Goal: Task Accomplishment & Management: Manage account settings

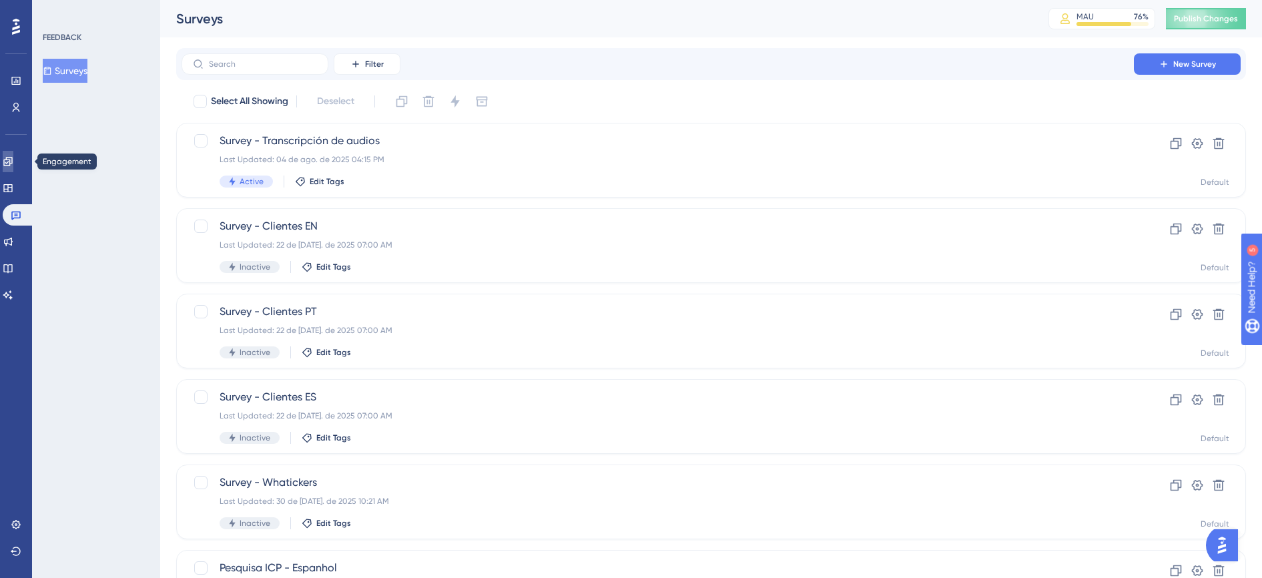
click at [13, 163] on icon at bounding box center [8, 161] width 11 height 11
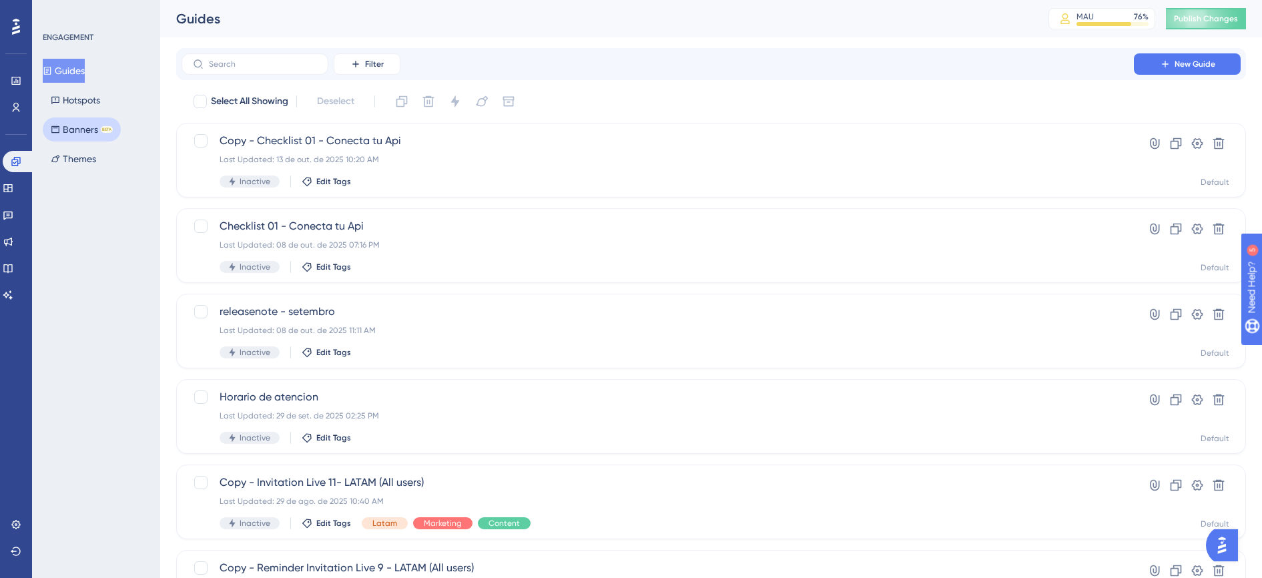
click at [64, 133] on button "Banners BETA" at bounding box center [82, 129] width 78 height 24
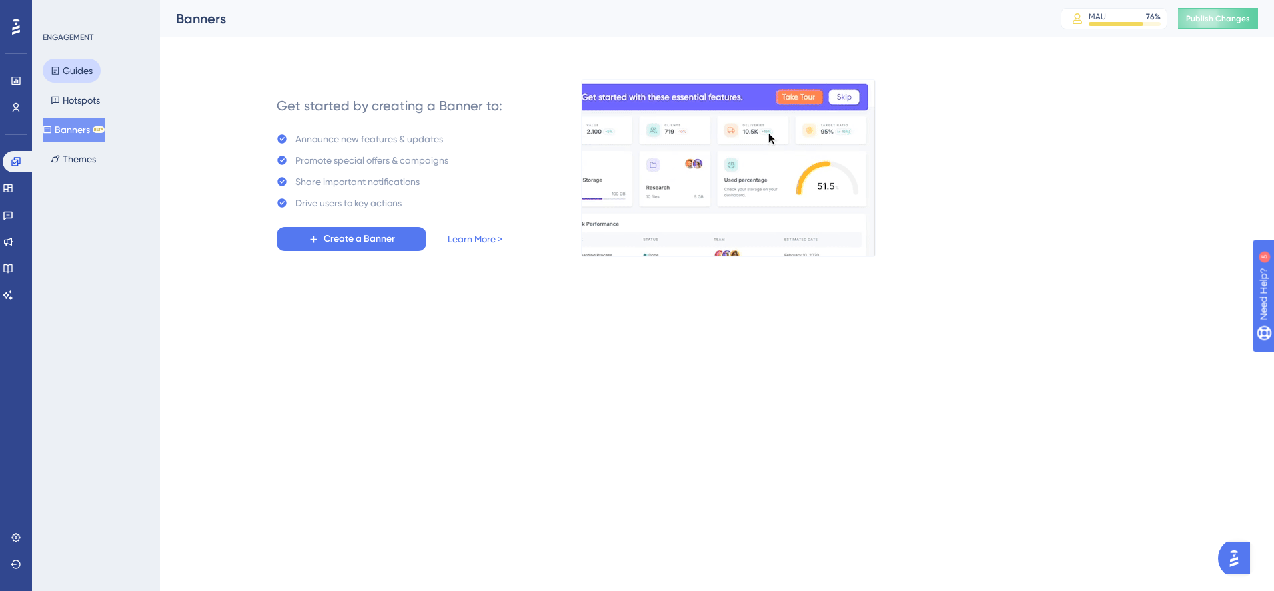
click at [56, 69] on icon at bounding box center [55, 70] width 9 height 9
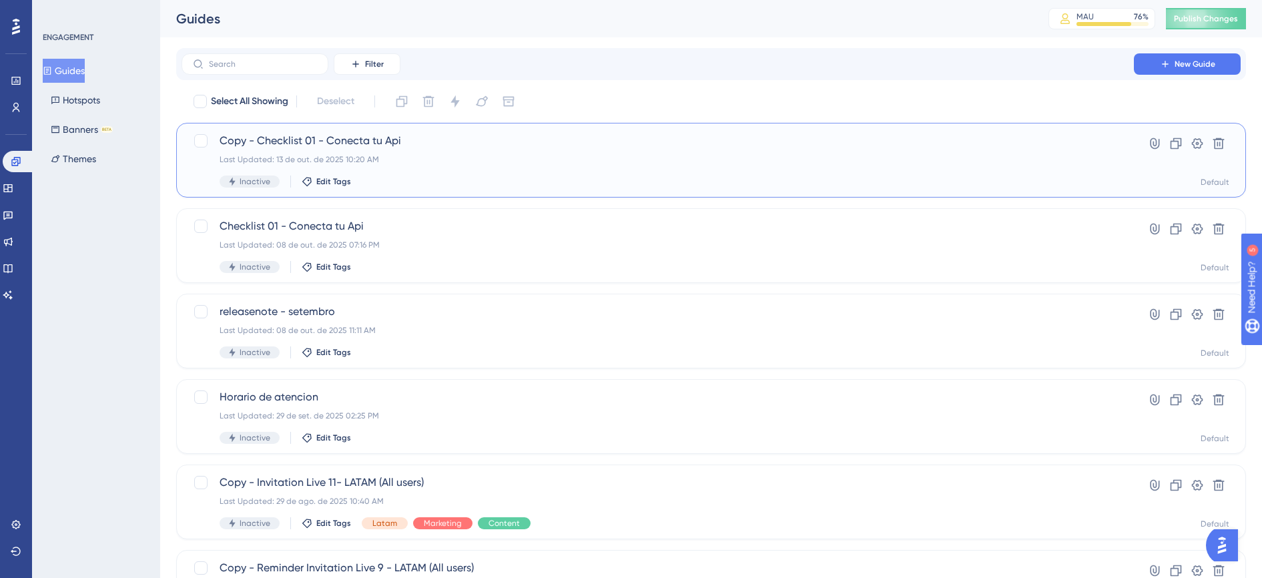
click at [544, 162] on div "Last Updated: 13 de out. de 2025 10:20 AM" at bounding box center [658, 159] width 876 height 11
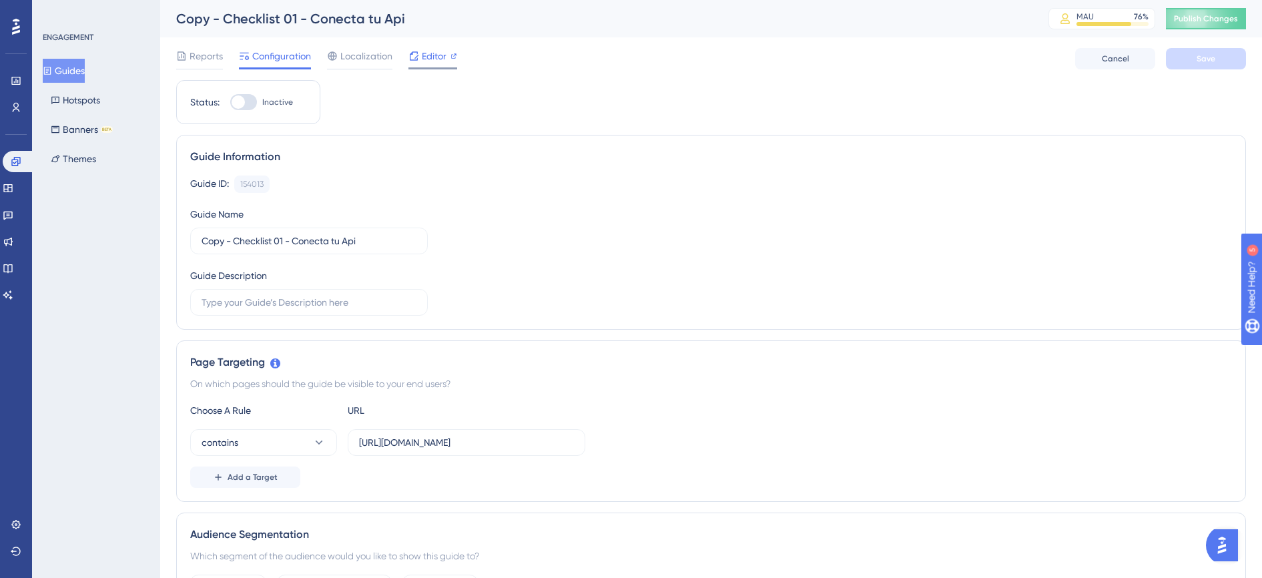
click at [426, 53] on span "Editor" at bounding box center [434, 56] width 25 height 16
click at [427, 49] on span "Editor" at bounding box center [434, 56] width 25 height 16
click at [81, 65] on button "Guides" at bounding box center [64, 71] width 42 height 24
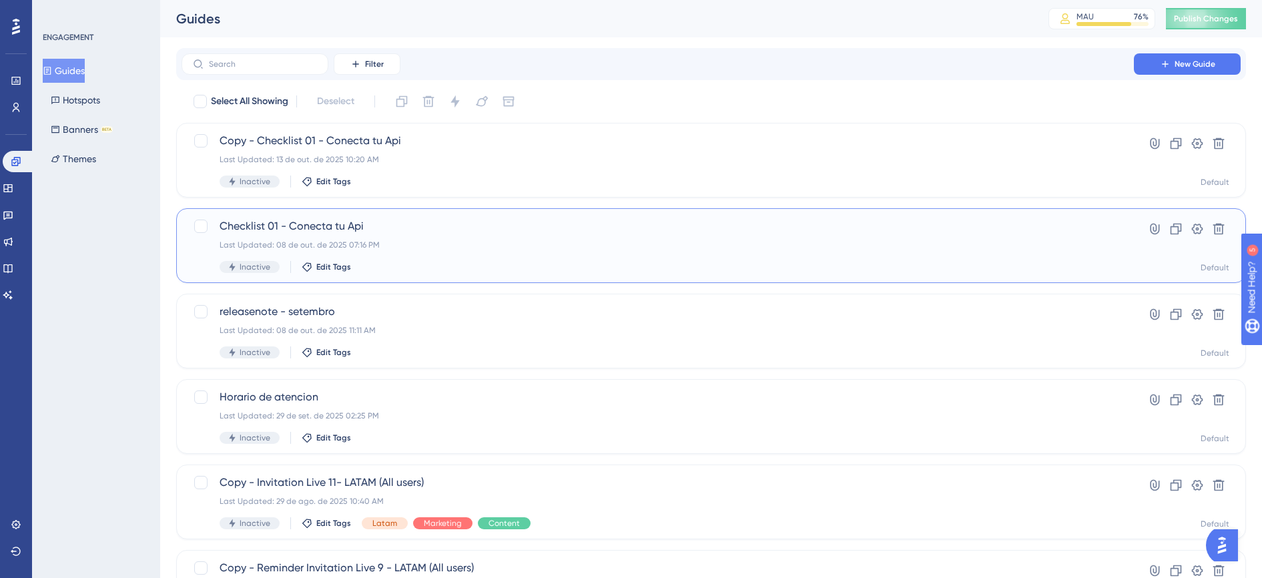
click at [605, 233] on span "Checklist 01 - Conecta tu Api" at bounding box center [658, 226] width 876 height 16
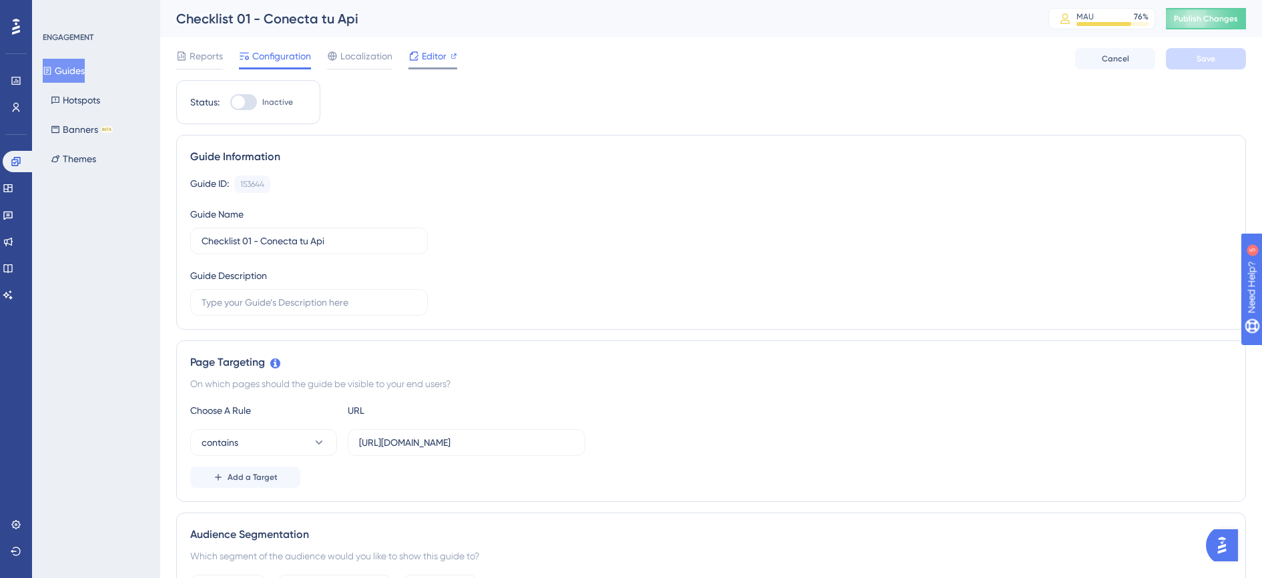
click at [438, 54] on span "Editor" at bounding box center [434, 56] width 25 height 16
click at [85, 68] on button "Guides" at bounding box center [64, 71] width 42 height 24
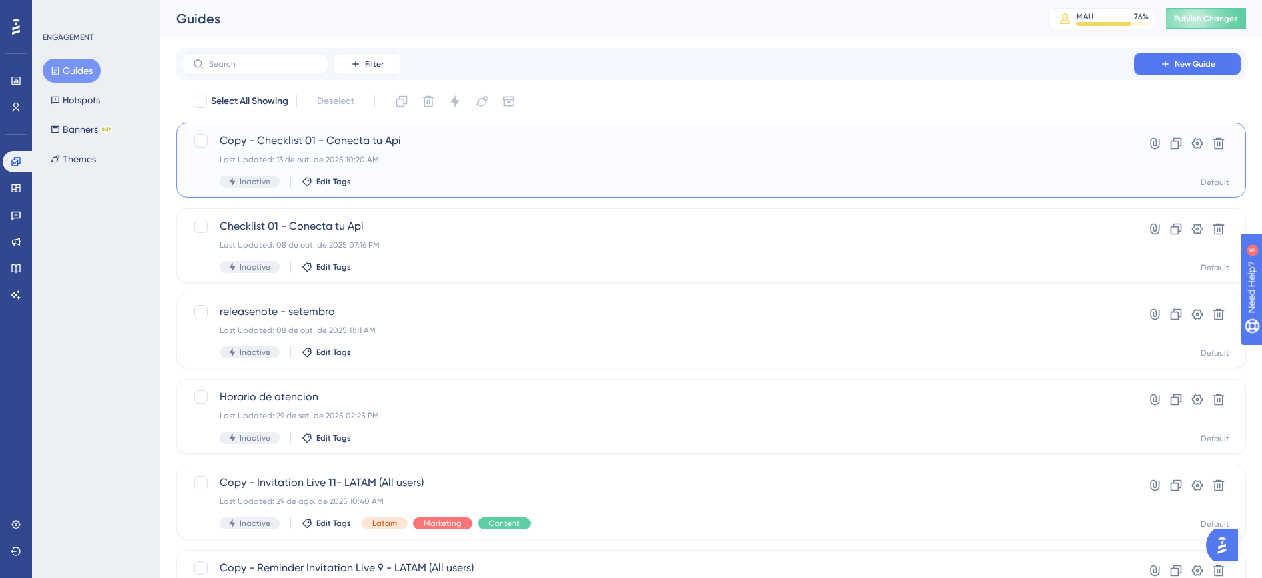
click at [618, 170] on div "Copy - Checklist 01 - Conecta tu Api Last Updated: 13 de out. de 2025 10:20 AM …" at bounding box center [658, 160] width 876 height 55
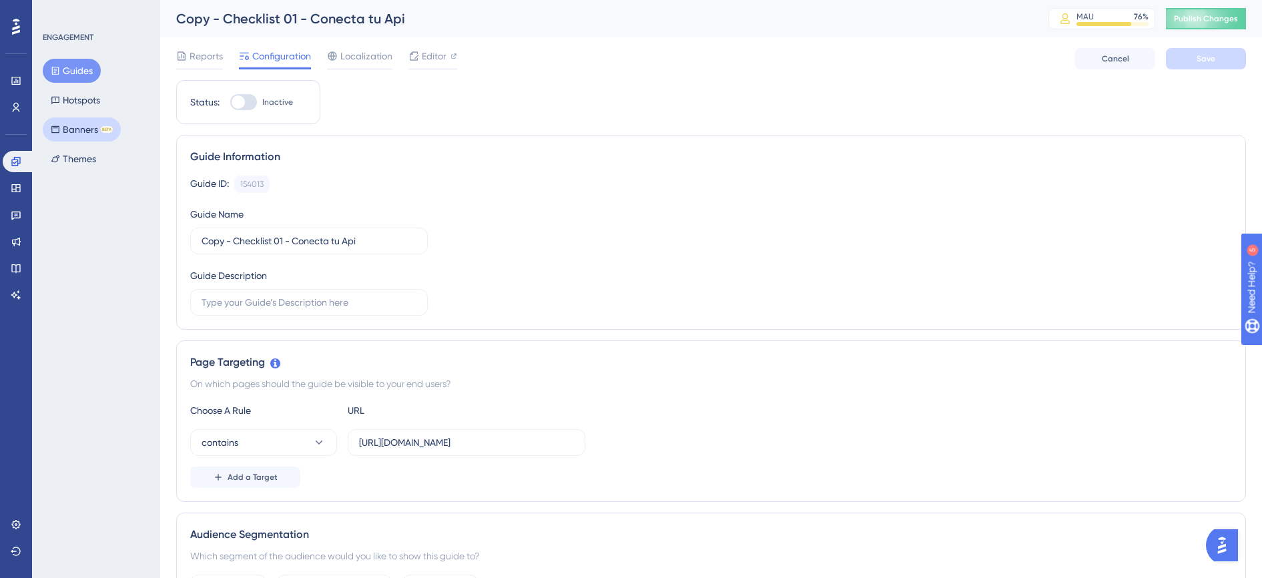
click at [81, 138] on button "Banners BETA" at bounding box center [82, 129] width 78 height 24
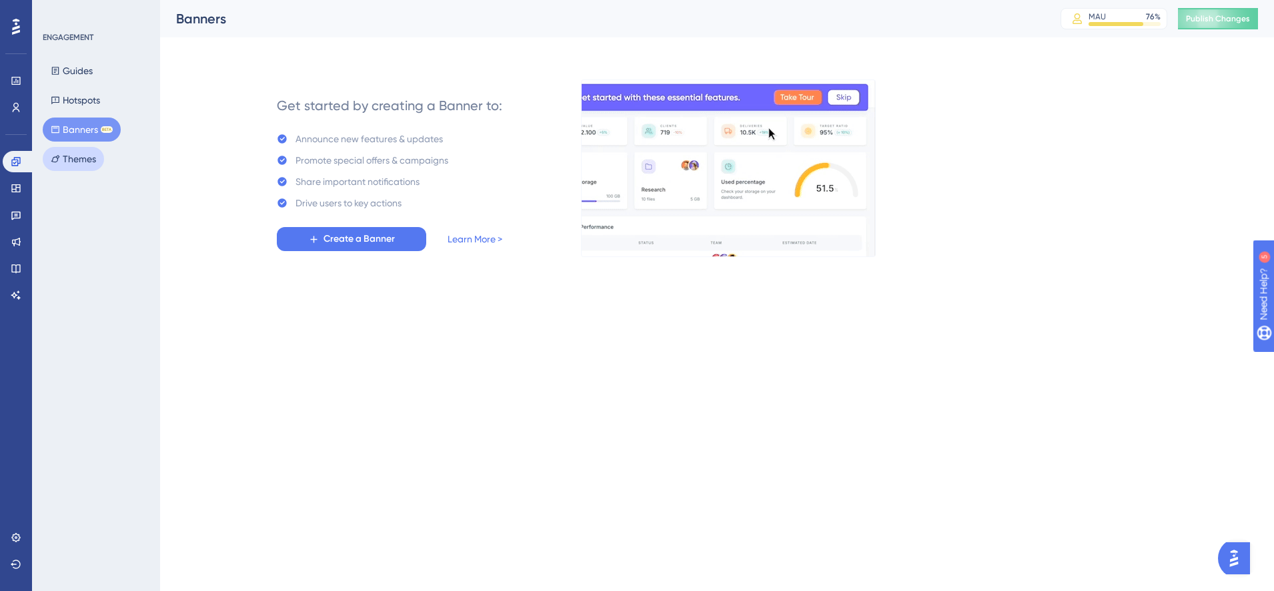
click at [87, 163] on button "Themes" at bounding box center [73, 159] width 61 height 24
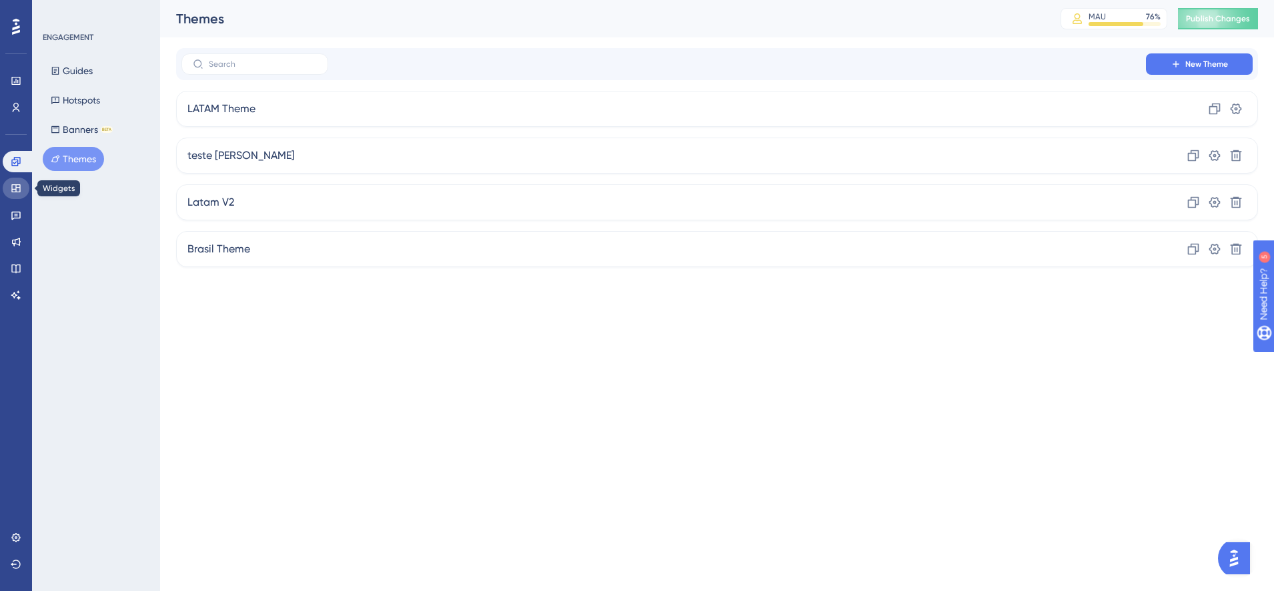
click at [15, 190] on icon at bounding box center [16, 188] width 11 height 11
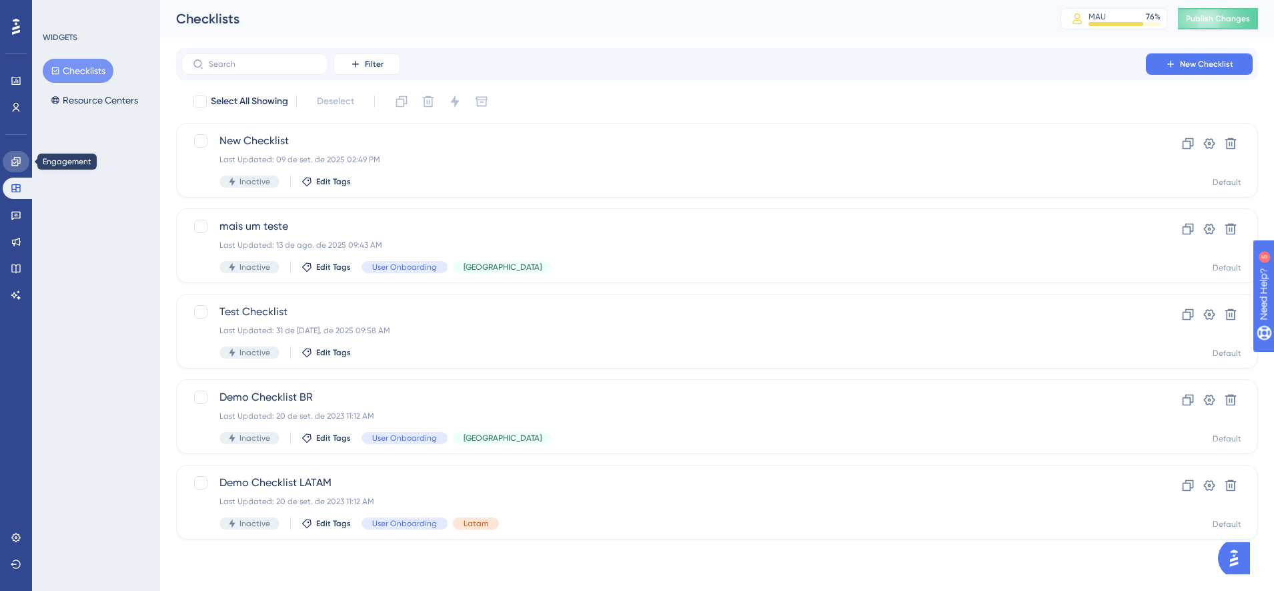
click at [28, 161] on link at bounding box center [16, 161] width 27 height 21
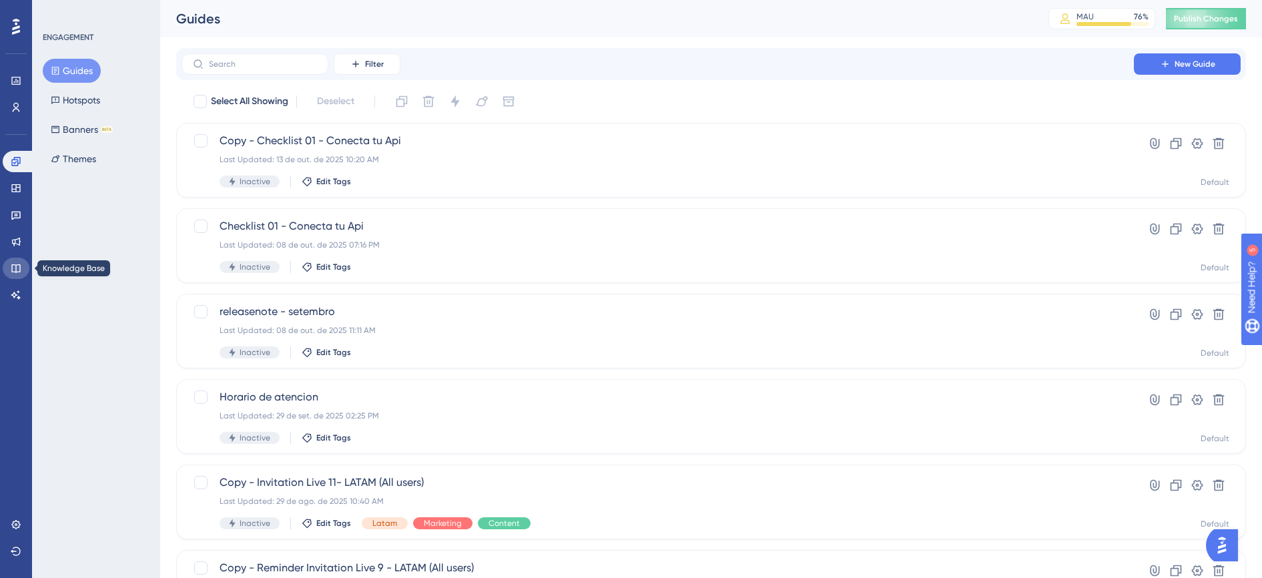
click at [25, 264] on link at bounding box center [16, 268] width 27 height 21
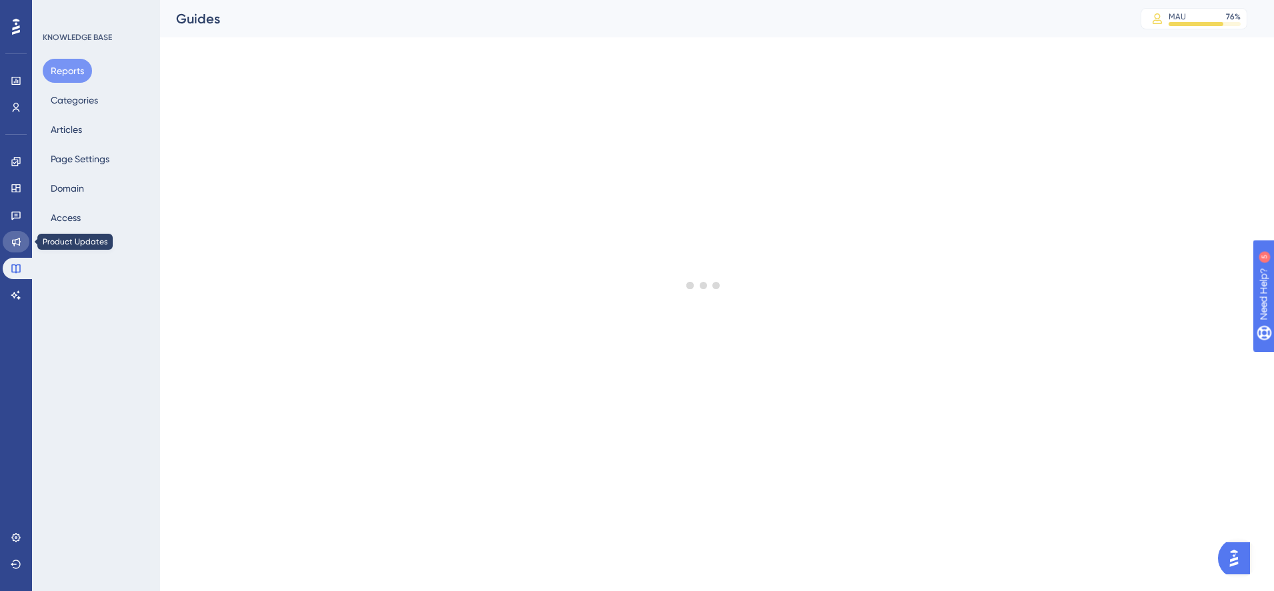
click at [23, 242] on link at bounding box center [16, 241] width 27 height 21
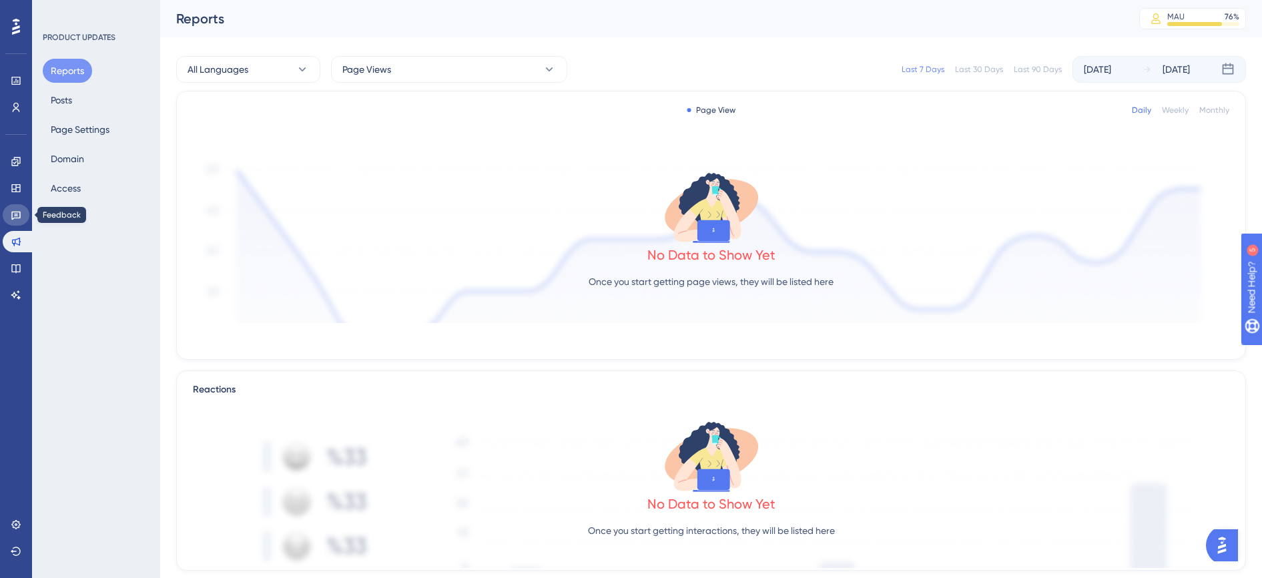
click at [27, 214] on link at bounding box center [16, 214] width 27 height 21
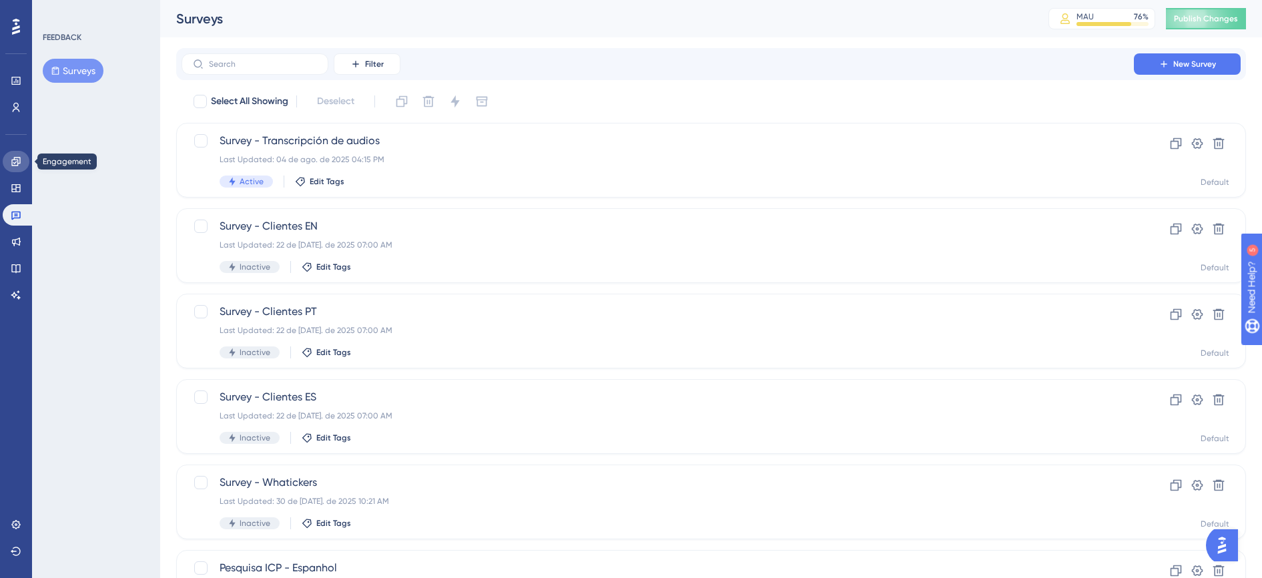
click at [17, 159] on icon at bounding box center [15, 161] width 9 height 9
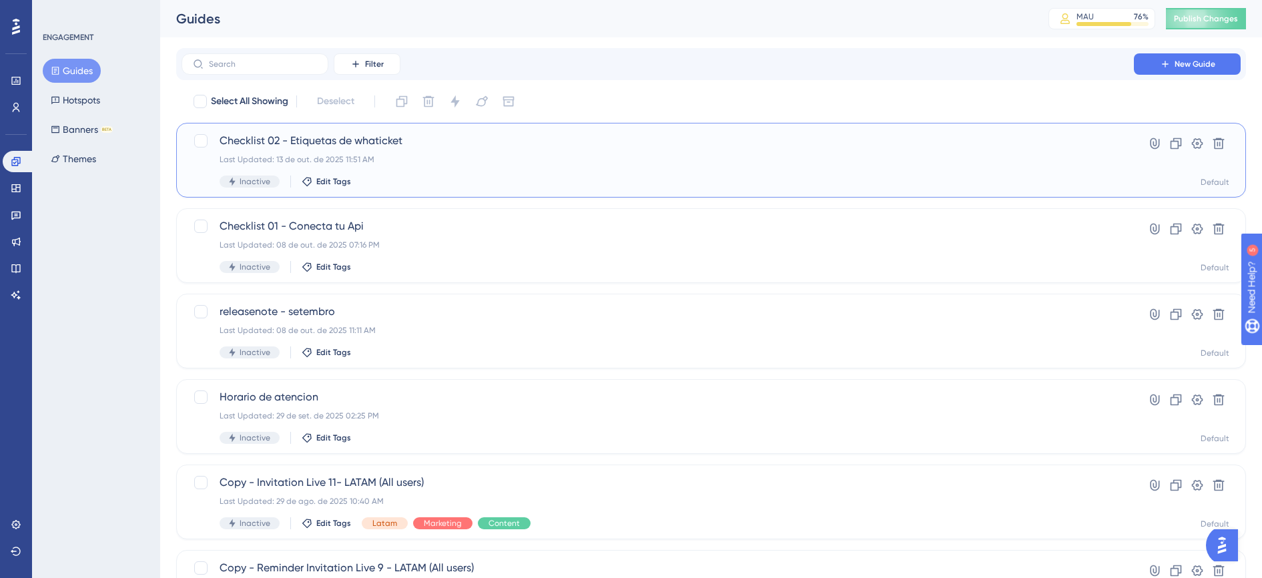
click at [717, 167] on div "Checklist 02 - Etiquetas de whaticket Last Updated: 13 de out. de 2025 11:51 AM…" at bounding box center [658, 160] width 876 height 55
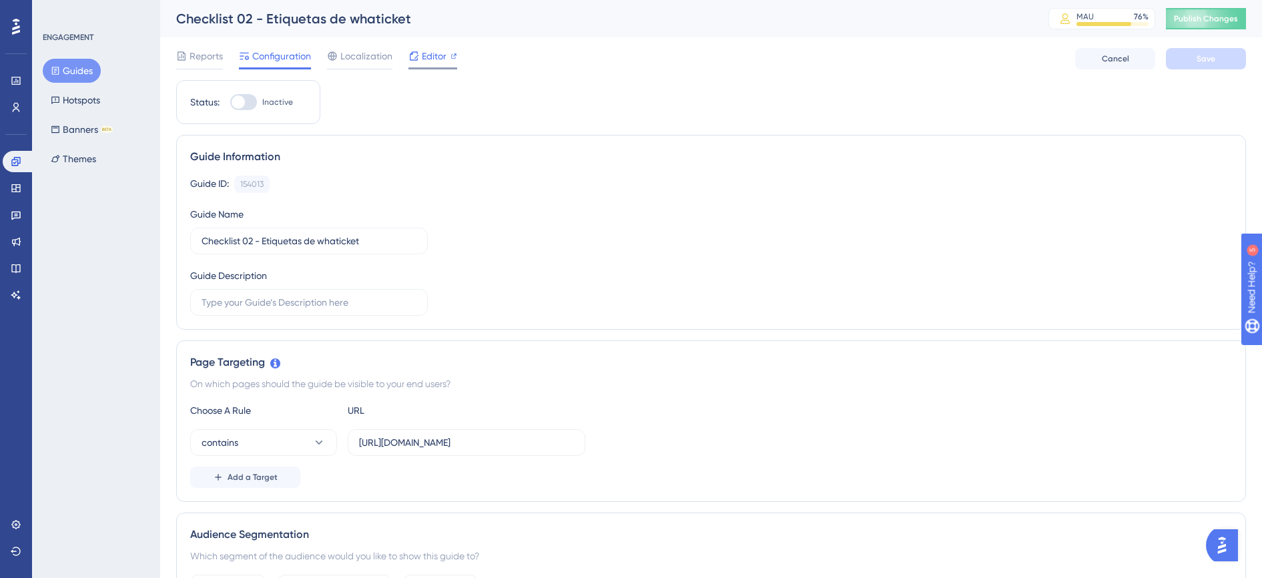
click at [440, 62] on span "Editor" at bounding box center [434, 56] width 25 height 16
click at [424, 57] on span "Editor" at bounding box center [434, 56] width 25 height 16
